Goal: Navigation & Orientation: Find specific page/section

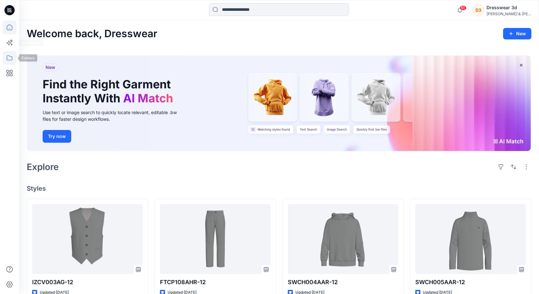
click at [9, 57] on icon at bounding box center [10, 58] width 14 height 14
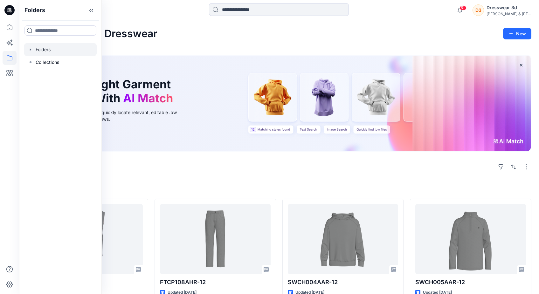
click at [63, 51] on div at bounding box center [60, 49] width 73 height 13
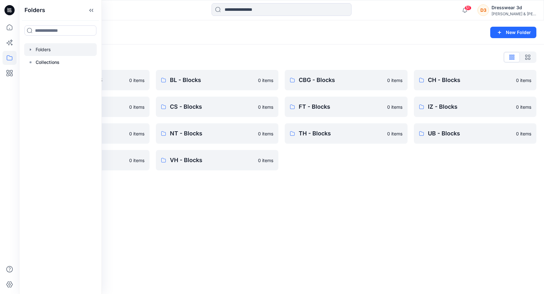
click at [91, 13] on icon at bounding box center [91, 10] width 10 height 11
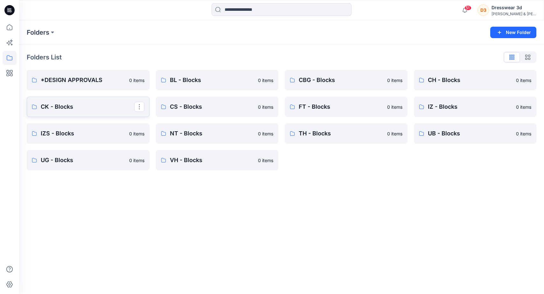
click at [75, 110] on p "CK - Blocks" at bounding box center [88, 106] width 94 height 9
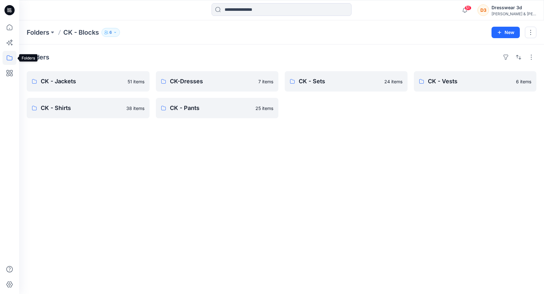
click at [9, 59] on icon at bounding box center [10, 58] width 14 height 14
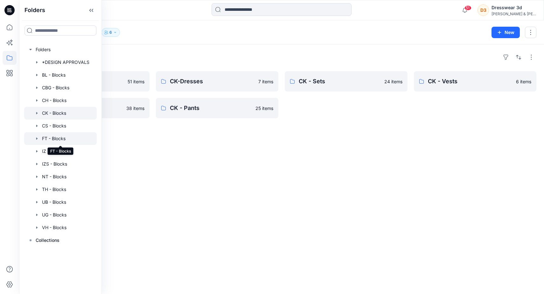
click at [52, 139] on div at bounding box center [60, 138] width 73 height 13
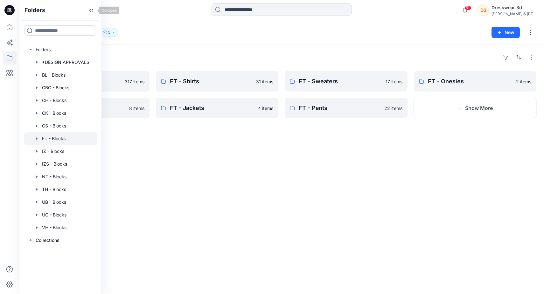
click at [95, 15] on div "Folders" at bounding box center [60, 10] width 82 height 20
click at [88, 10] on icon at bounding box center [91, 10] width 10 height 11
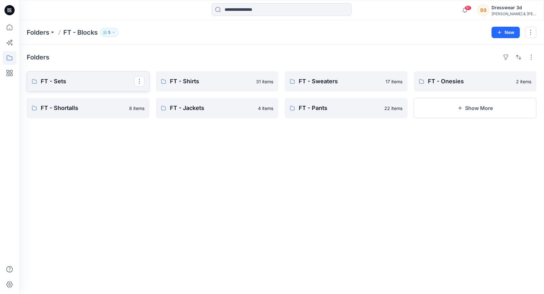
click at [88, 77] on link "FT - Sets" at bounding box center [88, 81] width 123 height 20
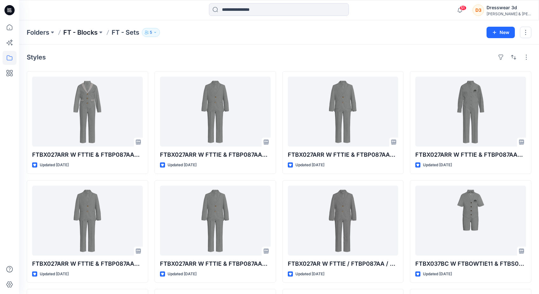
click at [86, 36] on p "FT - Blocks" at bounding box center [80, 32] width 34 height 9
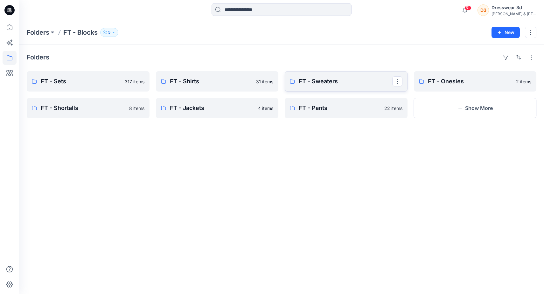
click at [334, 83] on p "FT - Sweaters" at bounding box center [346, 81] width 94 height 9
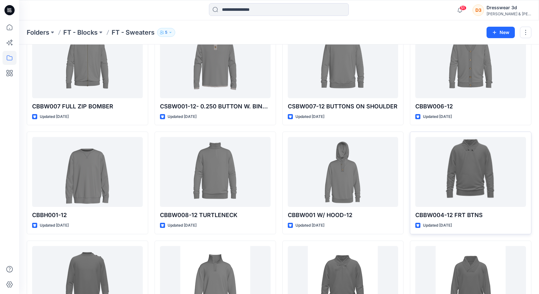
scroll to position [178, 0]
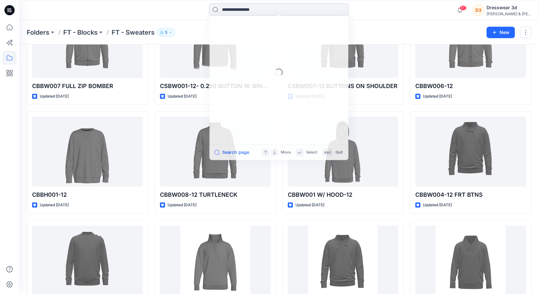
click at [249, 10] on input at bounding box center [279, 9] width 140 height 13
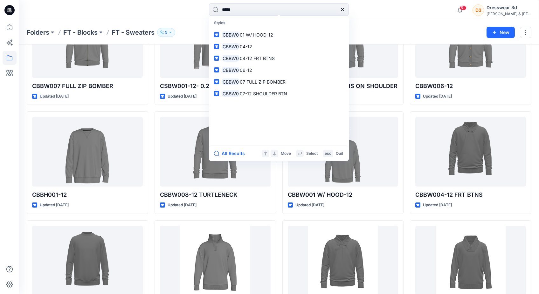
type input "****"
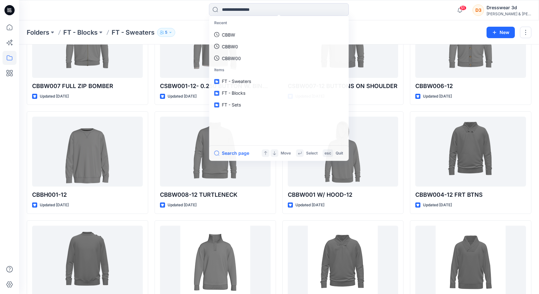
click at [376, 4] on div "Recent CBBW CBBW0 CBBW00 Items FT - Sweaters FT - Blocks FT - Sets Search page …" at bounding box center [279, 10] width 260 height 14
